Goal: Task Accomplishment & Management: Manage account settings

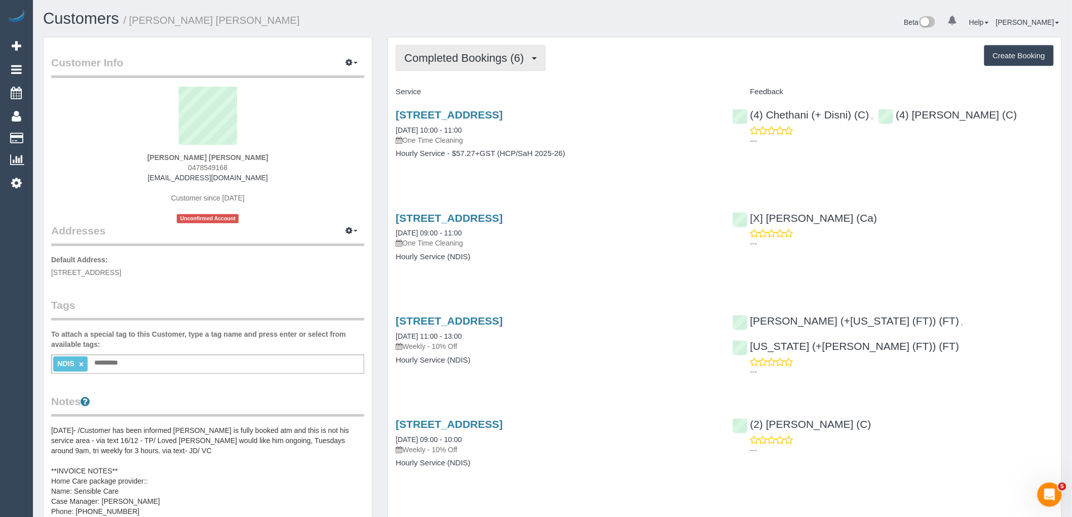
click at [490, 62] on span "Completed Bookings (6)" at bounding box center [466, 58] width 125 height 13
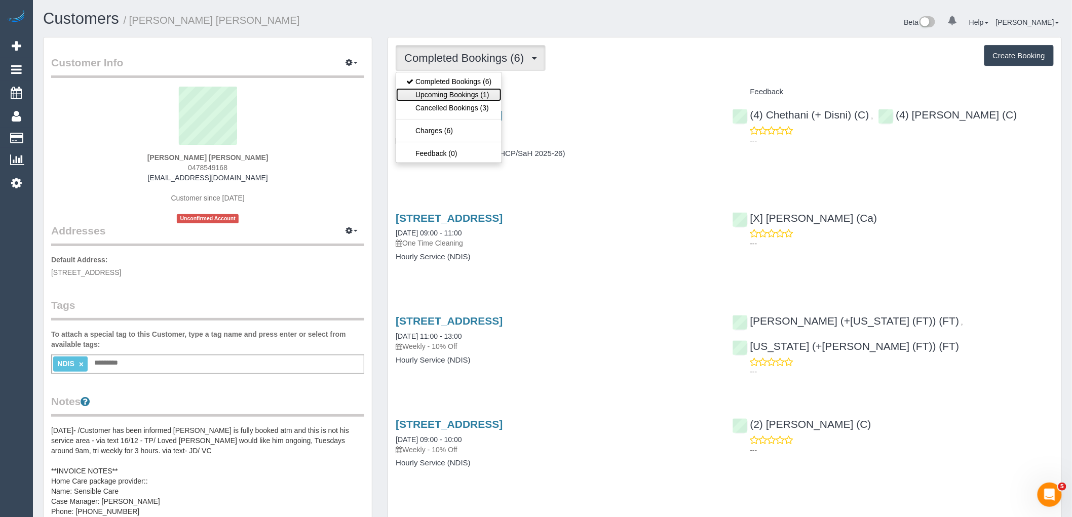
click at [462, 92] on link "Upcoming Bookings (1)" at bounding box center [448, 94] width 105 height 13
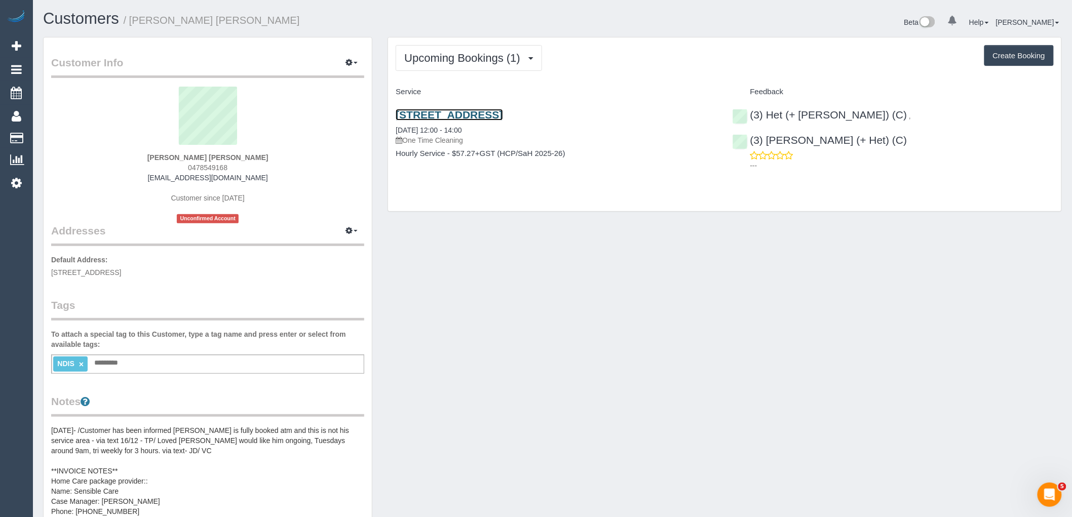
click at [473, 113] on link "6 Becket Ave, Bentleigh East, VIC 3165" at bounding box center [449, 115] width 107 height 12
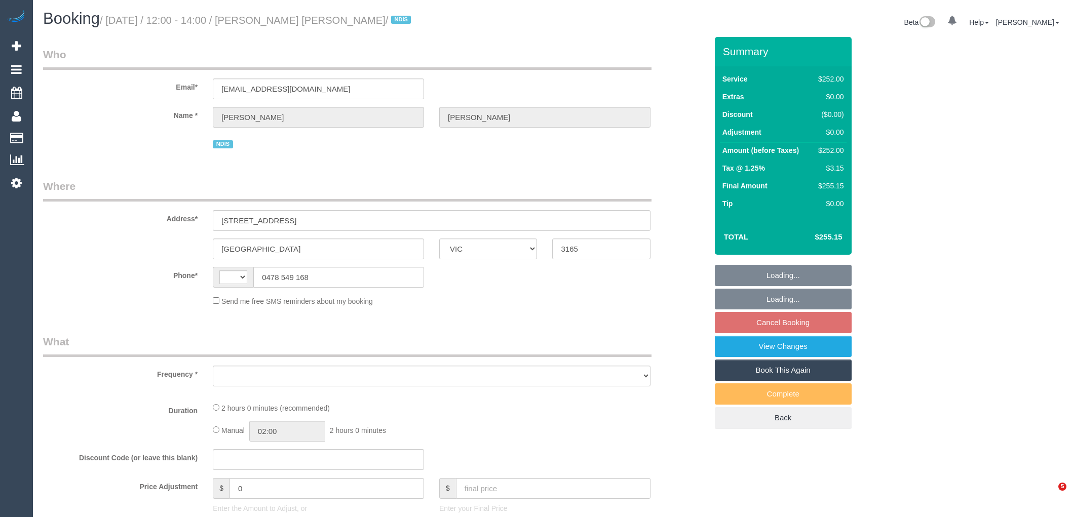
select select "VIC"
select select "string:AU"
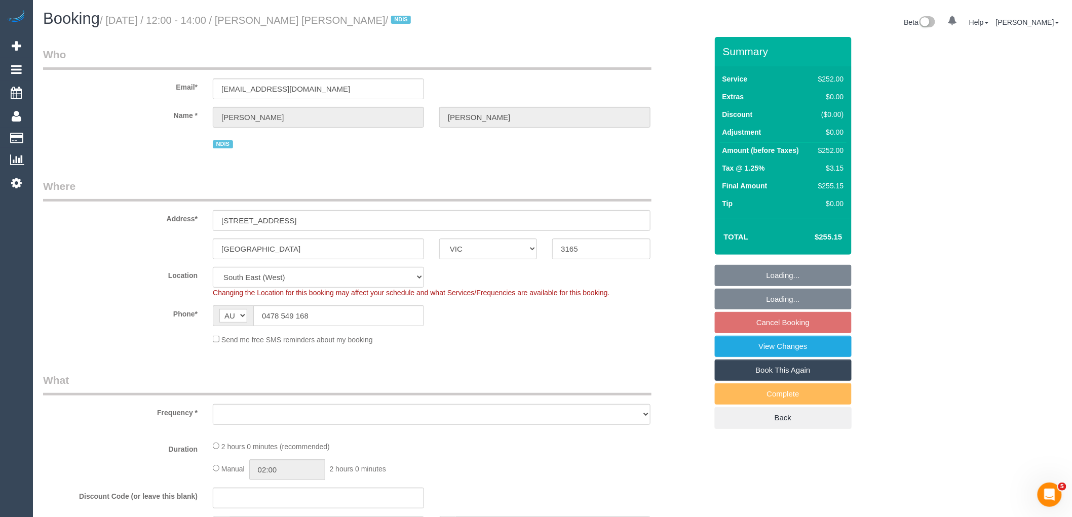
select select "2"
select select "120"
select select "object:637"
select select "number:28"
select select "number:14"
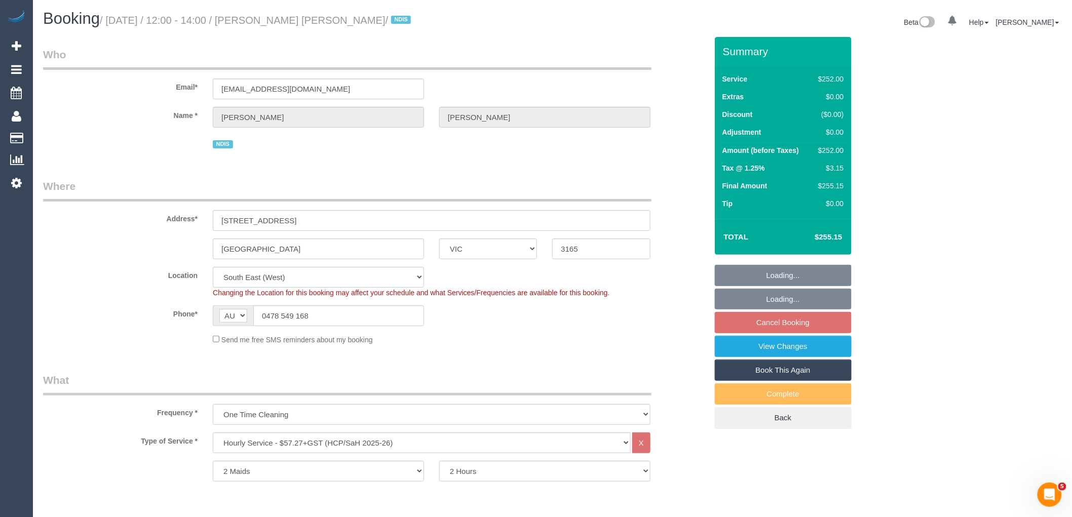
select select "number:19"
select select "number:25"
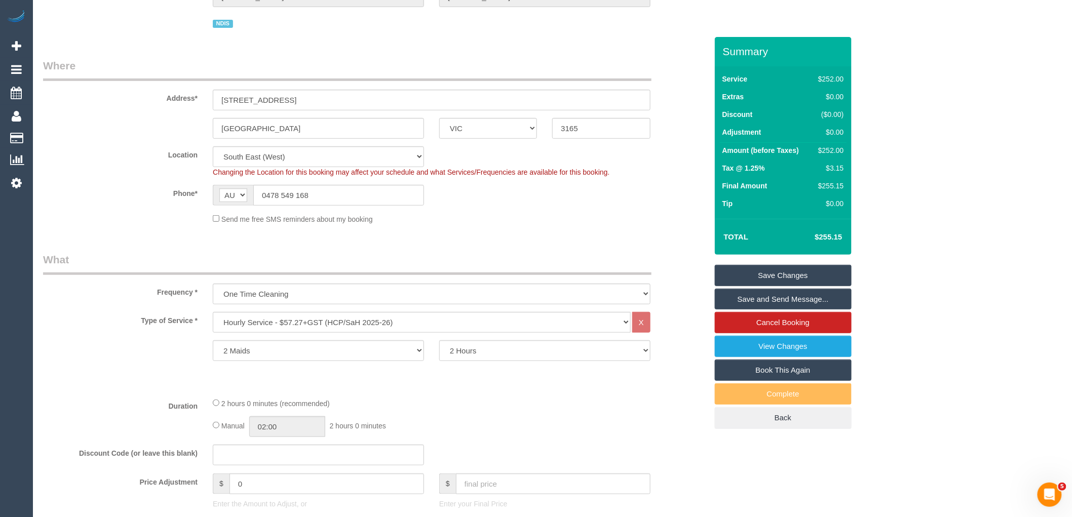
scroll to position [112, 0]
